Goal: Transaction & Acquisition: Purchase product/service

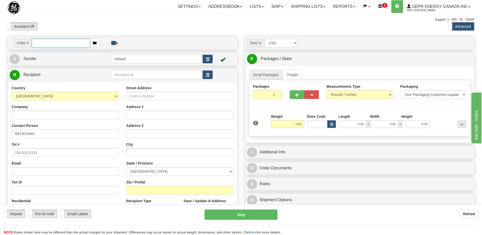
click at [44, 45] on input "text" at bounding box center [61, 43] width 58 height 9
paste input "86690872"
type input "86690872"
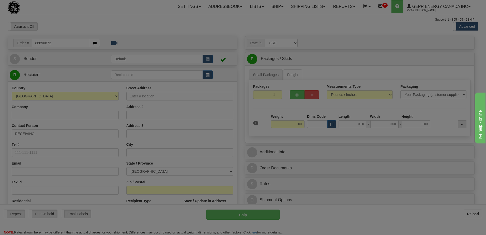
click at [63, 23] on body "Training Course Close Toggle navigation Settings Shipping Preferences New Recip…" at bounding box center [243, 117] width 486 height 235
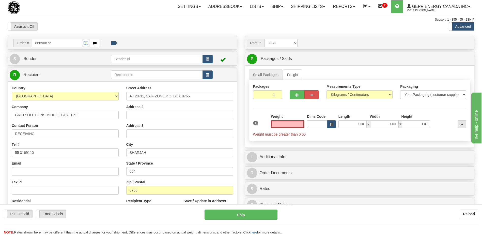
type input "0.00"
drag, startPoint x: 54, startPoint y: 136, endPoint x: 0, endPoint y: 117, distance: 57.2
click at [0, 138] on html "Training Course Close Toggle navigation Settings Shipping Preferences New Sende…" at bounding box center [241, 117] width 482 height 235
paste input "JAGN/[PERSON_NAME]"
type input "ATTN: JAGN/[PERSON_NAME]"
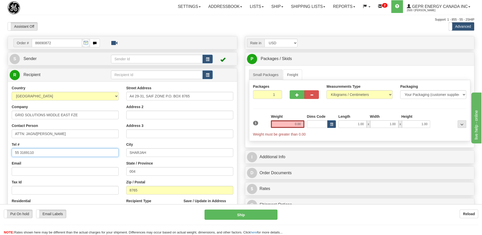
drag, startPoint x: 43, startPoint y: 153, endPoint x: 0, endPoint y: 145, distance: 43.7
click at [0, 145] on html "Training Course Close Toggle navigation Settings Shipping Preferences New Sende…" at bounding box center [241, 117] width 482 height 235
paste input "[PHONE_NUMBER]"
type input "[PHONE_NUMBER]"
click at [125, 19] on div "Support: 1 - 855 - 55 - 2SHIP" at bounding box center [241, 20] width 466 height 4
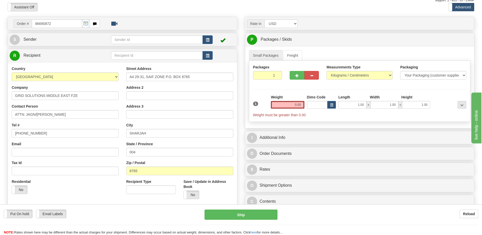
scroll to position [102, 0]
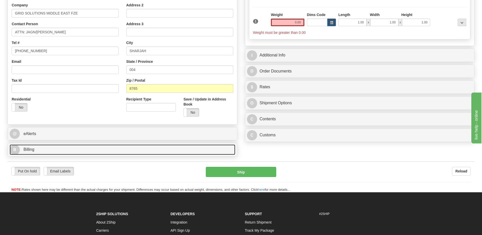
click at [36, 150] on link "B Billing" at bounding box center [122, 149] width 225 height 10
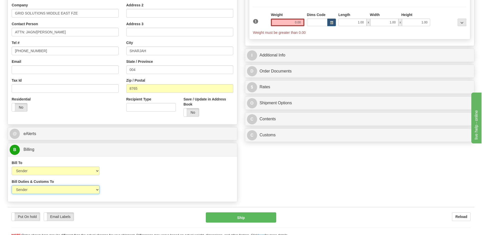
click at [96, 189] on select "Sender Recipient Third Party" at bounding box center [56, 189] width 88 height 9
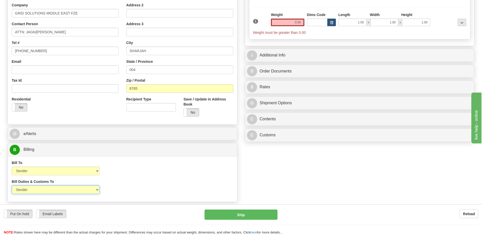
select select "2"
click at [12, 185] on select "Sender Recipient Third Party" at bounding box center [56, 189] width 88 height 9
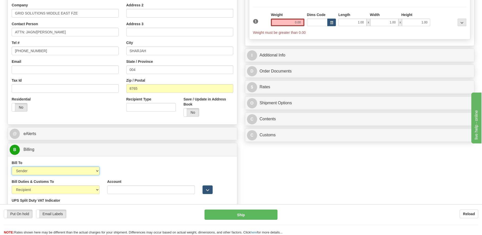
click at [87, 171] on select "Sender Recipient Third Party Collect" at bounding box center [56, 170] width 88 height 9
select select "2"
click at [12, 166] on select "Sender Recipient Third Party Collect" at bounding box center [56, 170] width 88 height 9
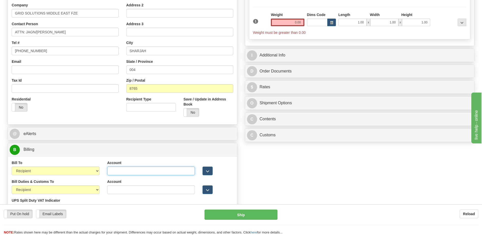
click at [110, 171] on input "Account" at bounding box center [151, 170] width 88 height 9
paste input "969459747"
type input "969459747"
click at [131, 191] on input "Account" at bounding box center [151, 189] width 88 height 9
paste input "969459747"
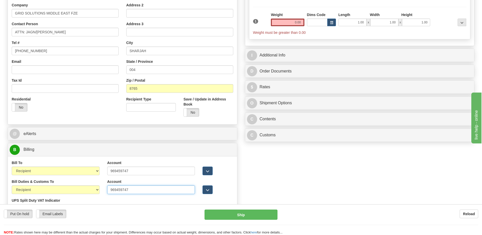
type input "969459747"
click at [372, 185] on div "Order # 86690872 S Sender" at bounding box center [241, 78] width 474 height 288
drag, startPoint x: 138, startPoint y: 70, endPoint x: 101, endPoint y: 69, distance: 36.8
click at [101, 69] on div "Country [GEOGRAPHIC_DATA] [GEOGRAPHIC_DATA] [GEOGRAPHIC_DATA] [GEOGRAPHIC_DATA]…" at bounding box center [122, 52] width 229 height 137
drag, startPoint x: 145, startPoint y: 89, endPoint x: 96, endPoint y: 84, distance: 49.0
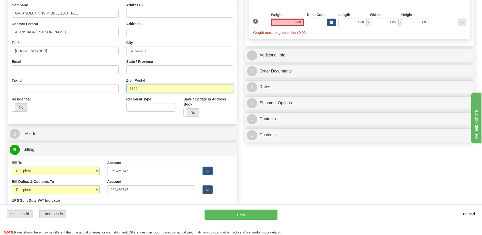
click at [96, 84] on div "Country [GEOGRAPHIC_DATA] [GEOGRAPHIC_DATA] [GEOGRAPHIC_DATA] [GEOGRAPHIC_DATA]…" at bounding box center [122, 52] width 229 height 137
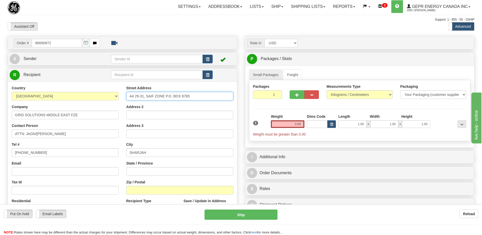
drag, startPoint x: 196, startPoint y: 95, endPoint x: 166, endPoint y: 98, distance: 30.1
click at [166, 98] on input "A4 29-31, SAIF ZONE P.O. BOX 8765" at bounding box center [179, 96] width 107 height 9
type input "A4 29-31, SAIF ZONE"
click at [132, 115] on input "Address 2" at bounding box center [179, 114] width 107 height 9
paste input "P.O. BOX 8765"
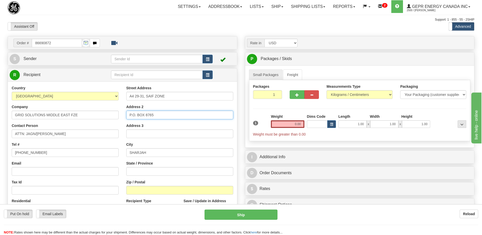
type input "P.O. BOX 8765"
click at [149, 35] on div "Toggle navigation Settings Shipping Preferences Fields Preferences New" at bounding box center [241, 175] width 482 height 350
click at [267, 95] on input "1" at bounding box center [267, 94] width 29 height 9
click at [209, 56] on button "button" at bounding box center [207, 59] width 10 height 9
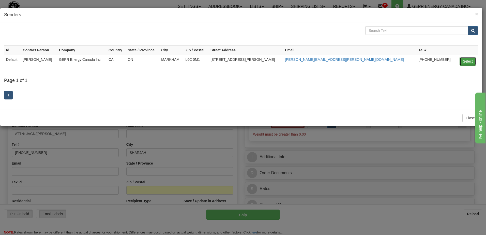
click at [464, 62] on button "Select" at bounding box center [467, 61] width 17 height 9
type input "Default"
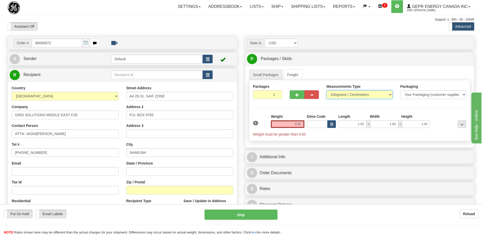
click at [350, 93] on select "Pounds / Inches Kilograms / Centimeters" at bounding box center [359, 94] width 66 height 9
select select "0"
click at [326, 90] on select "Pounds / Inches Kilograms / Centimeters" at bounding box center [359, 94] width 66 height 9
click at [298, 125] on input "0.00" at bounding box center [288, 124] width 34 height 8
drag, startPoint x: 298, startPoint y: 125, endPoint x: 321, endPoint y: 116, distance: 25.2
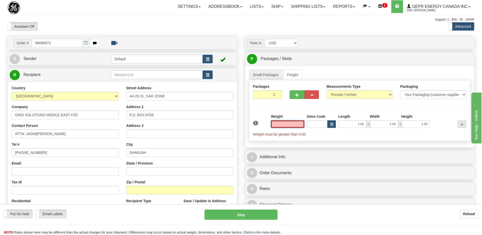
click at [298, 125] on input "text" at bounding box center [288, 124] width 34 height 8
click at [296, 124] on input "text" at bounding box center [288, 124] width 34 height 8
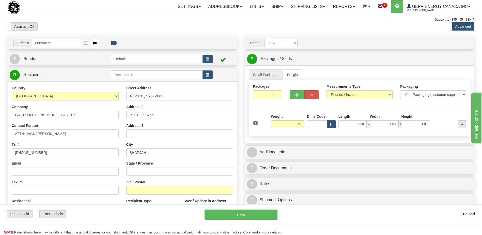
type input "21.00"
drag, startPoint x: 237, startPoint y: 27, endPoint x: 278, endPoint y: 90, distance: 75.1
click at [237, 27] on div "Assistant On Assistant Off Do a return Do a return Previous Next Standard Advan…" at bounding box center [241, 26] width 474 height 9
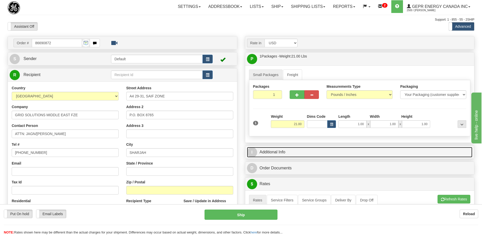
click at [284, 154] on link "I Additional Info" at bounding box center [359, 152] width 225 height 10
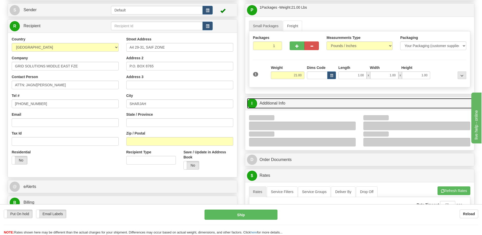
scroll to position [76, 0]
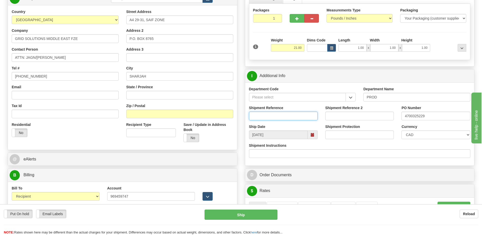
click at [254, 116] on input "Shipment Reference" at bounding box center [283, 115] width 69 height 9
paste input "WBS- 6305PIP072.03"
type input "WBS- 6305PIP072.03"
click at [411, 115] on input "4700325229" at bounding box center [435, 115] width 69 height 9
click at [403, 118] on input "4700325229" at bounding box center [435, 115] width 69 height 9
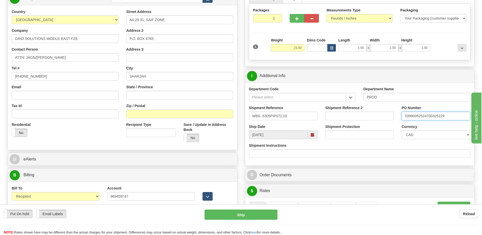
type input "53990052524700325229"
click at [409, 133] on select "CAD USD EUR ZAR [PERSON_NAME] ARN AUD AUS AWG BBD BFR BGN BHD BMD BND BRC BRL C…" at bounding box center [435, 134] width 69 height 9
click at [401, 130] on select "CAD USD EUR ZAR [PERSON_NAME] ARN AUD AUS AWG BBD BFR BGN BHD BMD BND BRC BRL C…" at bounding box center [435, 134] width 69 height 9
drag, startPoint x: 434, startPoint y: 135, endPoint x: 434, endPoint y: 132, distance: 3.0
click at [434, 135] on select "CAD USD EUR ZAR [PERSON_NAME] ARN AUD AUS AWG BBD BFR BGN BHD BMD BND BRC BRL C…" at bounding box center [435, 134] width 69 height 9
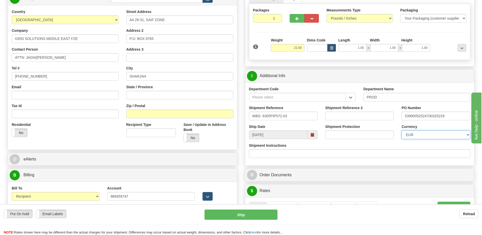
select select "1"
click at [401, 130] on select "CAD USD EUR ZAR [PERSON_NAME] ARN AUD AUS AWG BBD BFR BGN BHD BMD BND BRC BRL C…" at bounding box center [435, 134] width 69 height 9
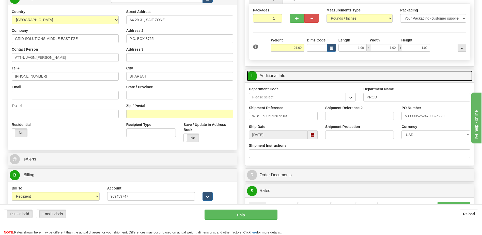
click at [306, 77] on link "I Additional Info" at bounding box center [359, 76] width 225 height 10
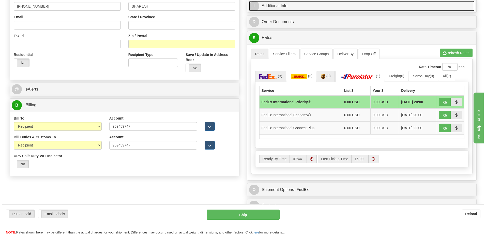
scroll to position [152, 0]
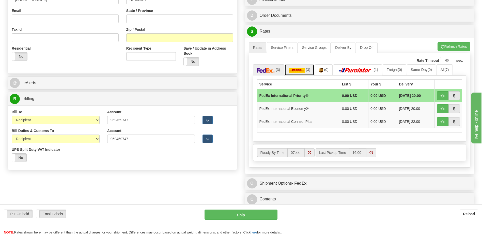
click at [302, 72] on img at bounding box center [296, 70] width 16 height 5
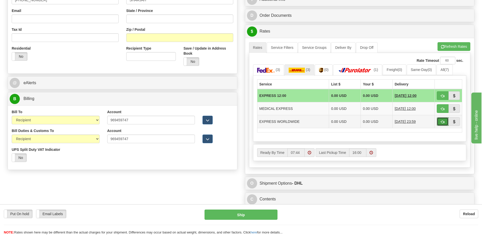
click at [443, 121] on span "button" at bounding box center [443, 121] width 4 height 3
type input "P"
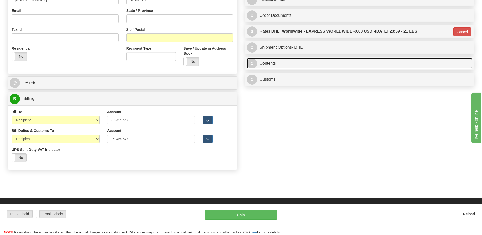
click at [267, 63] on link "C Contents" at bounding box center [359, 63] width 225 height 10
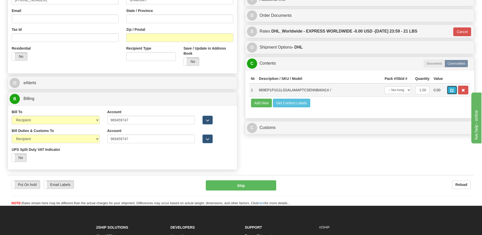
click at [449, 87] on button "button" at bounding box center [452, 90] width 10 height 9
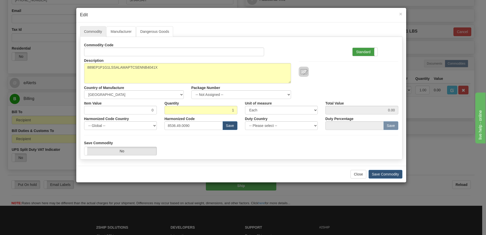
click at [361, 51] on label "Standard" at bounding box center [364, 52] width 25 height 8
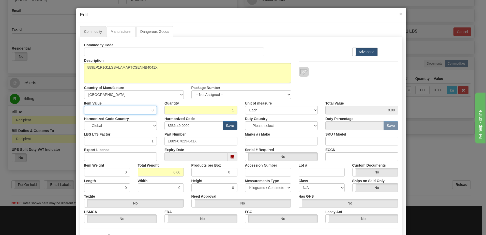
drag, startPoint x: 131, startPoint y: 113, endPoint x: 199, endPoint y: 115, distance: 67.6
click at [199, 115] on div "Commodity Code Standard Advanced Description 889EP1P1G1LSSALAMAPTCSENNB4041X Co…" at bounding box center [241, 132] width 314 height 182
type input "01"
click at [148, 111] on input "Item Value" at bounding box center [120, 110] width 73 height 9
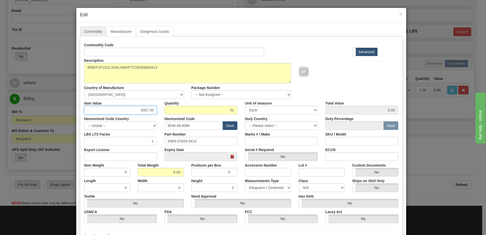
type input "3007.35"
drag, startPoint x: 216, startPoint y: 109, endPoint x: 311, endPoint y: 120, distance: 95.9
click at [311, 120] on div "Commodity Code Standard Advanced Description 889EP1P1G1LSSALAMAPTCSENNB4041X Co…" at bounding box center [241, 132] width 314 height 182
type input "1"
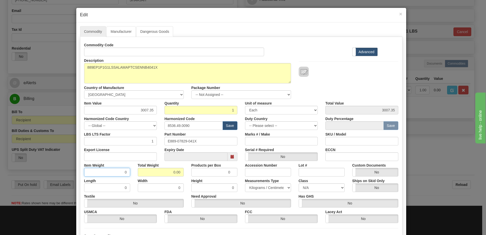
click at [109, 175] on input "0" at bounding box center [107, 172] width 46 height 9
drag, startPoint x: 161, startPoint y: 172, endPoint x: 192, endPoint y: 172, distance: 31.5
click at [192, 172] on div "Item Weight 0 Total Weight 0.00 Products per Box 0 Accession Number Lot # Custo…" at bounding box center [240, 168] width 321 height 15
type input "1"
type input "1.0000"
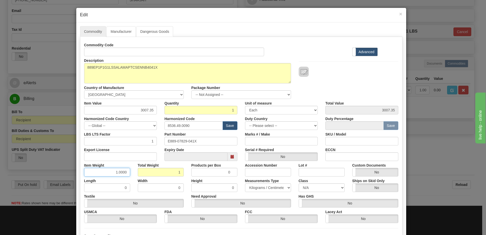
click at [101, 172] on input "1.0000" at bounding box center [107, 172] width 46 height 9
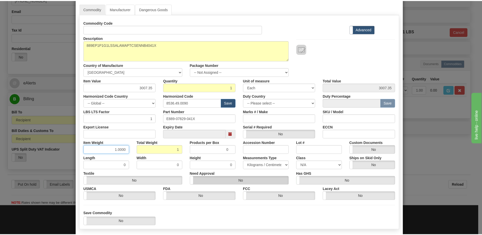
scroll to position [48, 0]
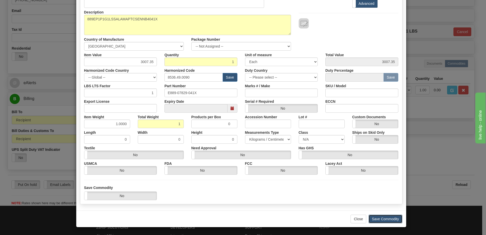
click at [393, 219] on button "Save Commodity" at bounding box center [385, 218] width 34 height 9
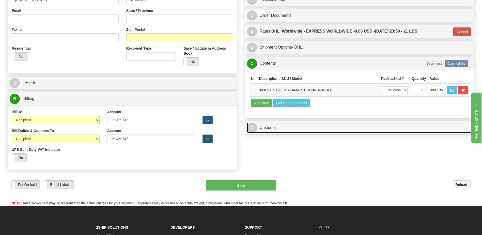
click at [270, 127] on link "C Customs" at bounding box center [359, 127] width 225 height 10
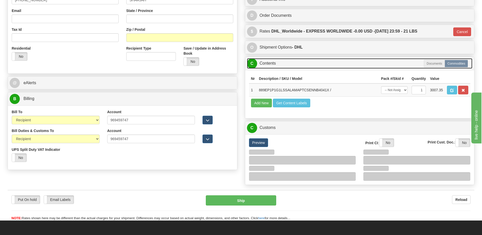
click at [273, 65] on link "C Contents" at bounding box center [359, 63] width 225 height 10
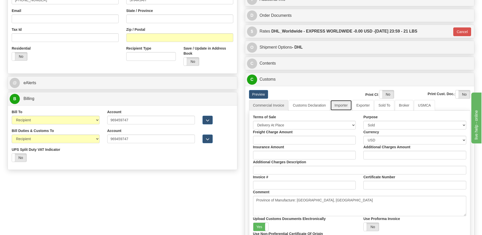
click at [346, 104] on link "Importer" at bounding box center [340, 105] width 21 height 11
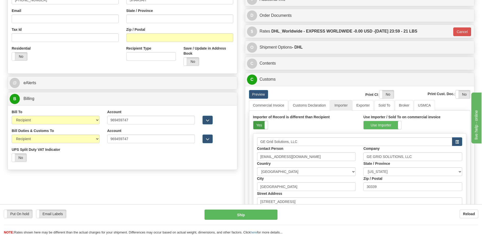
click at [262, 127] on label "Yes" at bounding box center [260, 125] width 14 height 8
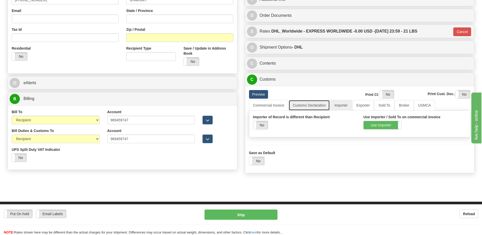
click at [319, 104] on link "Customs Declaration" at bounding box center [308, 105] width 41 height 11
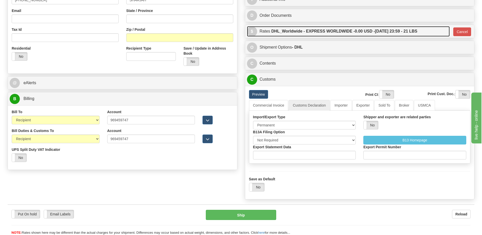
click at [360, 33] on span "0.00 USD -" at bounding box center [364, 31] width 20 height 4
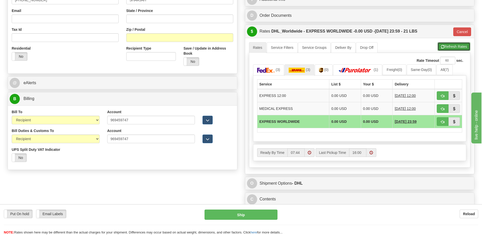
click at [442, 44] on button "Refresh Rates" at bounding box center [453, 46] width 33 height 9
type input "P"
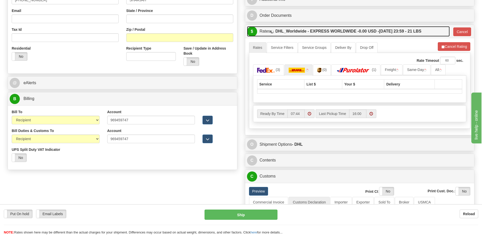
click at [394, 34] on label "DHL_Worldwide - EXPRESS WORLDWIDE - 0.00 USD - [DATE] 23:59 - 21 LBS" at bounding box center [348, 31] width 146 height 10
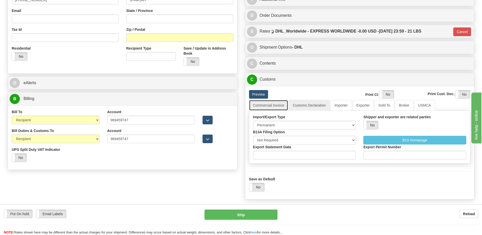
click at [270, 106] on link "Commercial Invoice" at bounding box center [268, 105] width 39 height 11
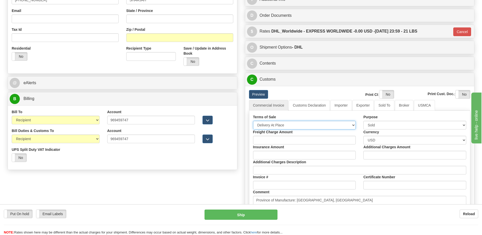
click at [273, 123] on select "Free Carrier Free On Board Ex Works Delivered Duty Unpaid Delivered Duty Paid C…" at bounding box center [304, 125] width 103 height 9
click at [253, 121] on select "Free Carrier Free On Board Ex Works Delivered Duty Unpaid Delivered Duty Paid C…" at bounding box center [304, 125] width 103 height 9
click at [305, 107] on link "Customs Declaration" at bounding box center [308, 105] width 41 height 11
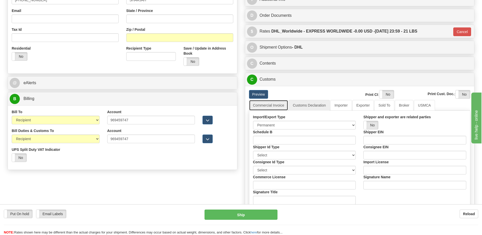
click at [273, 108] on link "Commercial Invoice" at bounding box center [268, 105] width 39 height 11
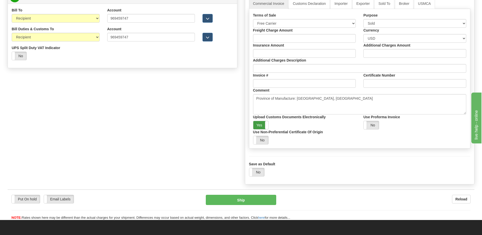
click at [263, 126] on label "Yes" at bounding box center [260, 125] width 15 height 8
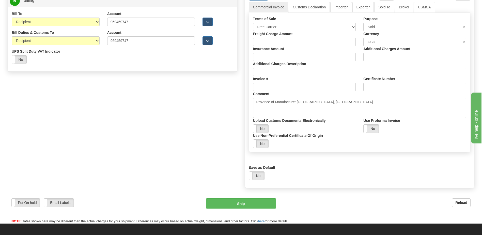
scroll to position [178, 0]
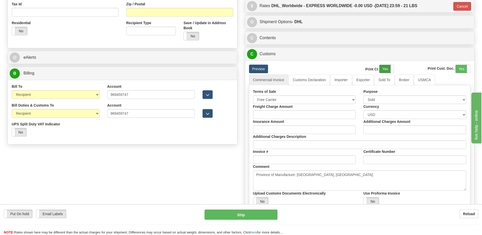
click at [387, 68] on label "Yes" at bounding box center [386, 69] width 14 height 8
click at [472, 68] on div "Print Cust. Doc. : Yes No" at bounding box center [436, 68] width 76 height 9
click at [467, 69] on span at bounding box center [469, 69] width 7 height 8
click at [275, 100] on select "Free Carrier Free On Board Ex Works Delivered Duty Unpaid Delivered Duty Paid C…" at bounding box center [304, 99] width 103 height 9
select select "6"
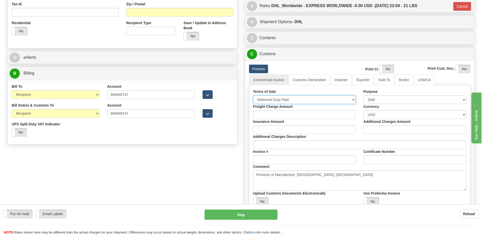
click at [253, 95] on select "Free Carrier Free On Board Ex Works Delivered Duty Unpaid Delivered Duty Paid C…" at bounding box center [304, 99] width 103 height 9
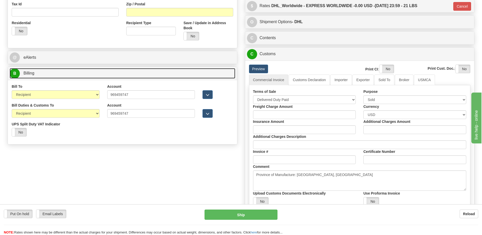
click at [29, 73] on span "Billing" at bounding box center [28, 73] width 11 height 4
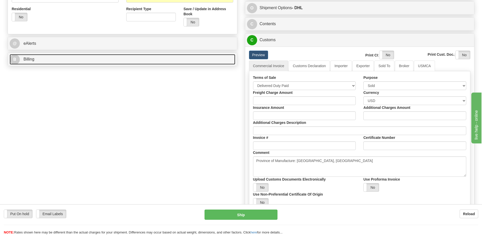
scroll to position [203, 0]
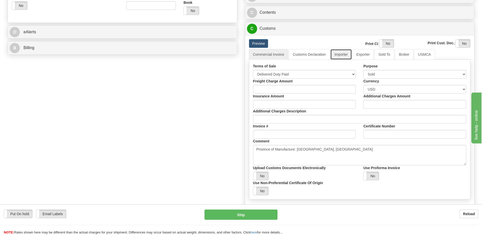
click at [340, 52] on link "Importer" at bounding box center [340, 54] width 21 height 11
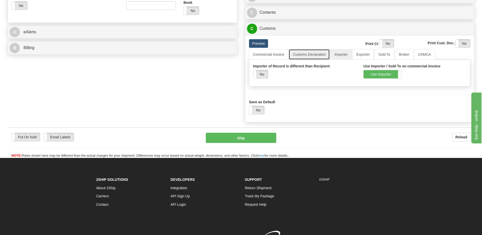
click at [308, 52] on link "Customs Declaration" at bounding box center [308, 54] width 41 height 11
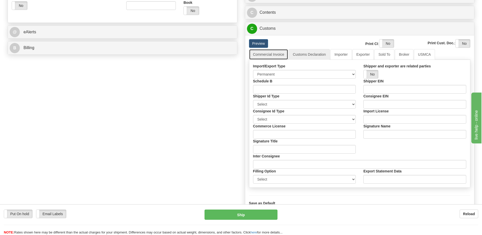
click at [270, 57] on link "Commercial Invoice" at bounding box center [268, 54] width 39 height 11
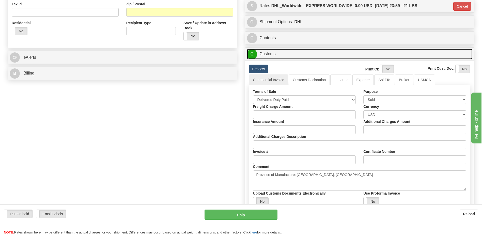
click at [264, 54] on link "C Customs" at bounding box center [359, 54] width 225 height 10
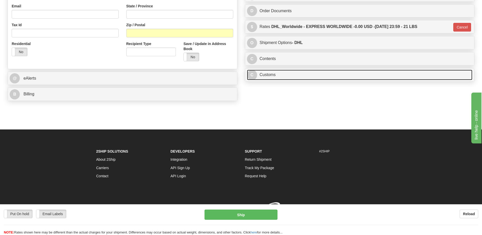
scroll to position [164, 0]
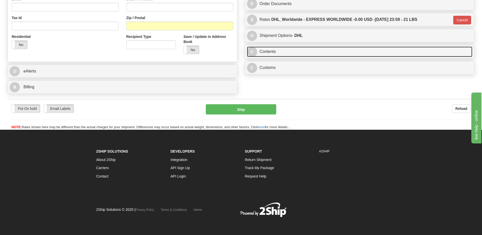
click at [264, 54] on link "C Contents" at bounding box center [359, 51] width 225 height 10
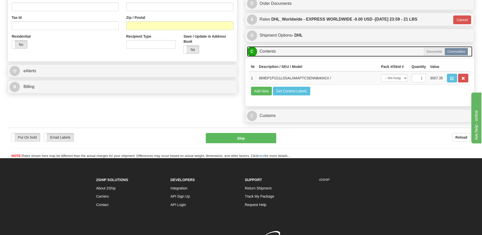
click at [264, 54] on link "C Contents" at bounding box center [359, 51] width 225 height 10
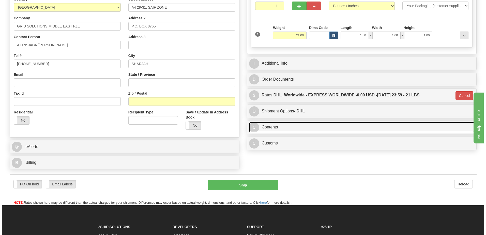
scroll to position [88, 0]
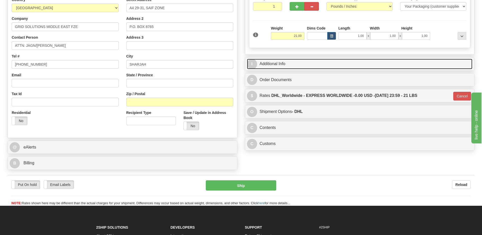
click at [280, 60] on link "I Additional Info" at bounding box center [359, 64] width 225 height 10
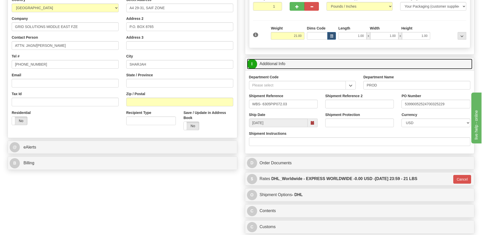
click at [280, 60] on link "I Additional Info" at bounding box center [359, 64] width 225 height 10
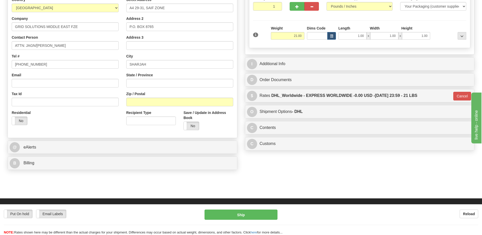
click at [91, 120] on div "Residential Yes No" at bounding box center [65, 119] width 115 height 19
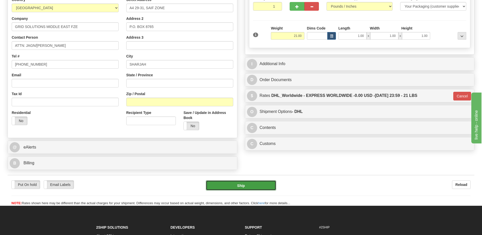
click at [247, 190] on button "Ship" at bounding box center [241, 185] width 70 height 10
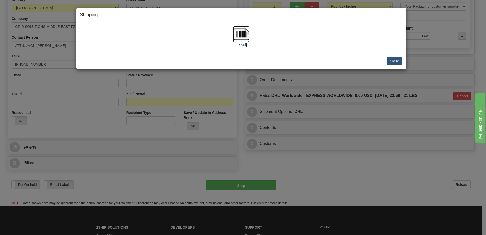
click at [247, 35] on img at bounding box center [241, 34] width 16 height 16
